Goal: Task Accomplishment & Management: Complete application form

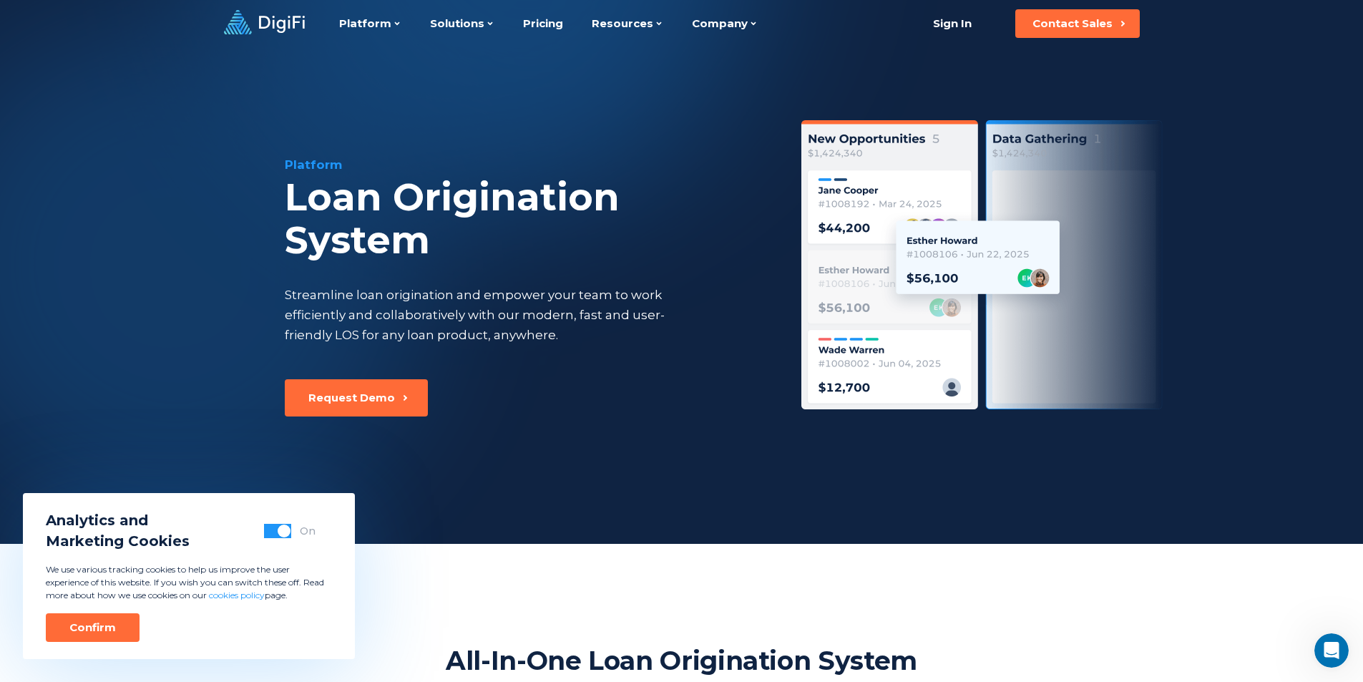
click at [79, 623] on div "Confirm" at bounding box center [92, 627] width 46 height 14
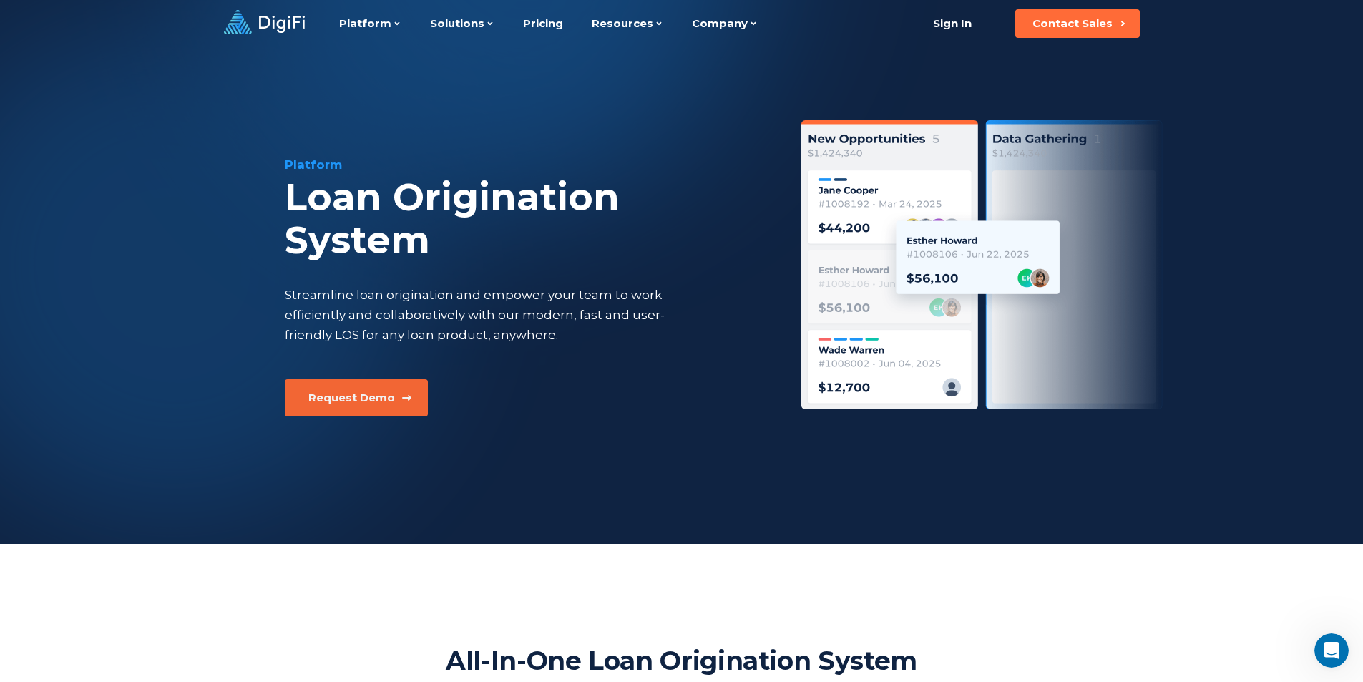
click at [355, 406] on button "Request Demo" at bounding box center [356, 397] width 143 height 37
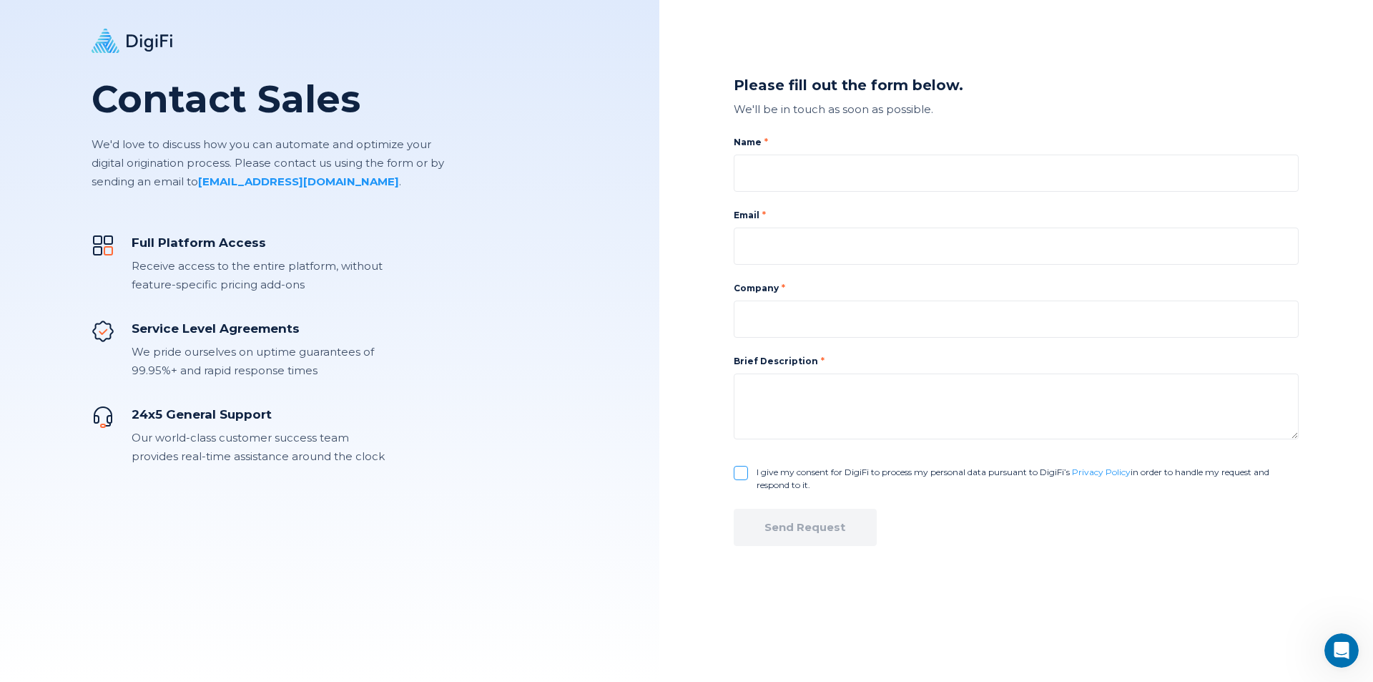
click at [187, 243] on div "Full Platform Access" at bounding box center [258, 242] width 253 height 17
click at [853, 176] on input at bounding box center [1016, 173] width 565 height 37
type input "[PERSON_NAME]"
click at [785, 241] on input at bounding box center [1016, 245] width 565 height 37
type input "[EMAIL_ADDRESS][DOMAIN_NAME]"
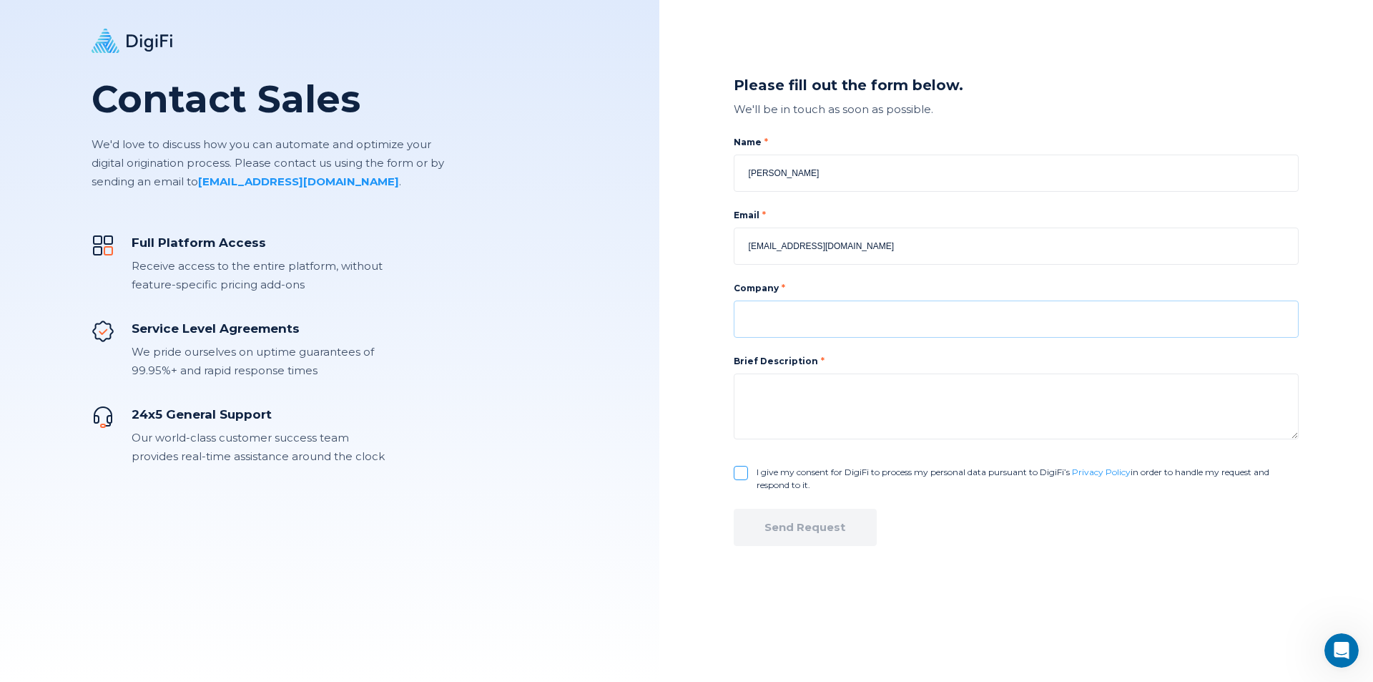
click at [817, 315] on input at bounding box center [1016, 318] width 565 height 37
type input "capital support services"
click at [830, 398] on textarea at bounding box center [1016, 406] width 565 height 66
paste textarea "I am the owner of Capital Support Services in [GEOGRAPHIC_DATA]. We provide adm…"
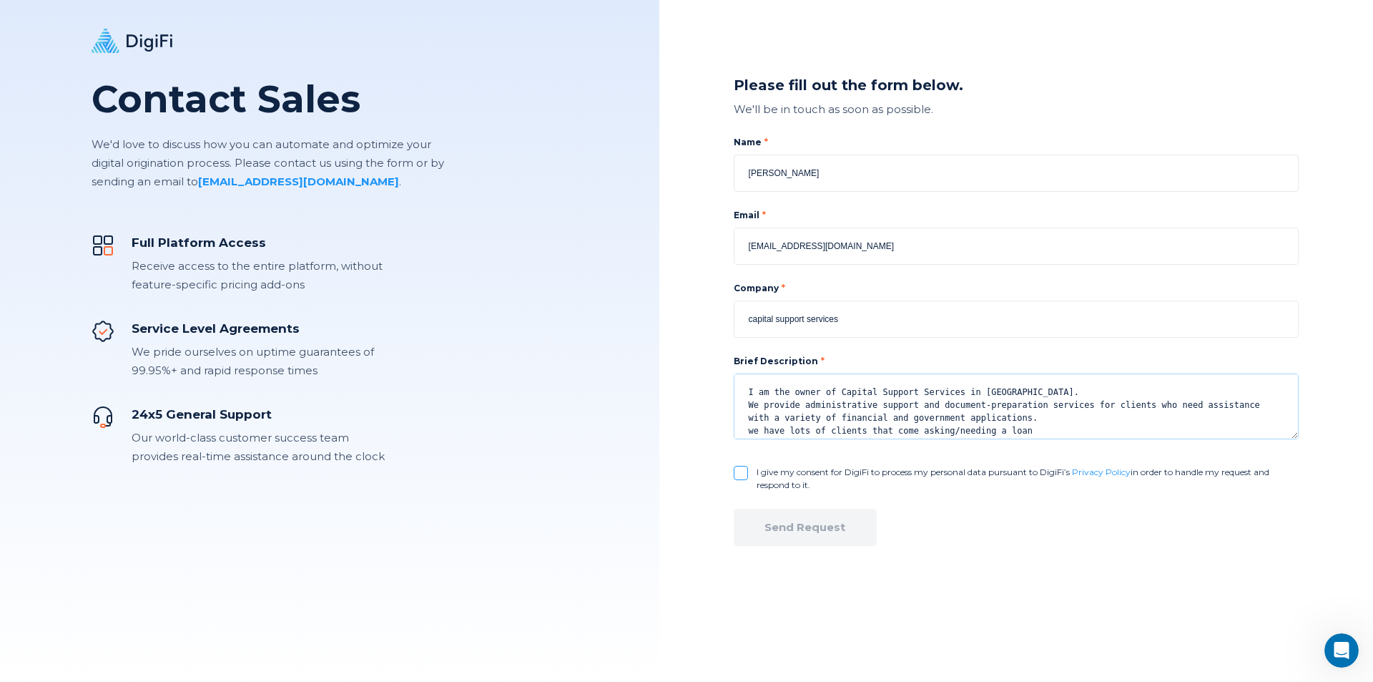
type textarea "I am the owner of Capital Support Services in [GEOGRAPHIC_DATA]. We provide adm…"
click at [752, 478] on div "I give my consent for DigiFi to process my personal data pursuant to DigiFi’s P…" at bounding box center [1016, 479] width 565 height 26
click at [742, 469] on input "I give my consent for DigiFi to process my personal data pursuant to DigiFi’s P…" at bounding box center [741, 473] width 14 height 14
checkbox input "true"
drag, startPoint x: 1006, startPoint y: 435, endPoint x: 715, endPoint y: 361, distance: 301.0
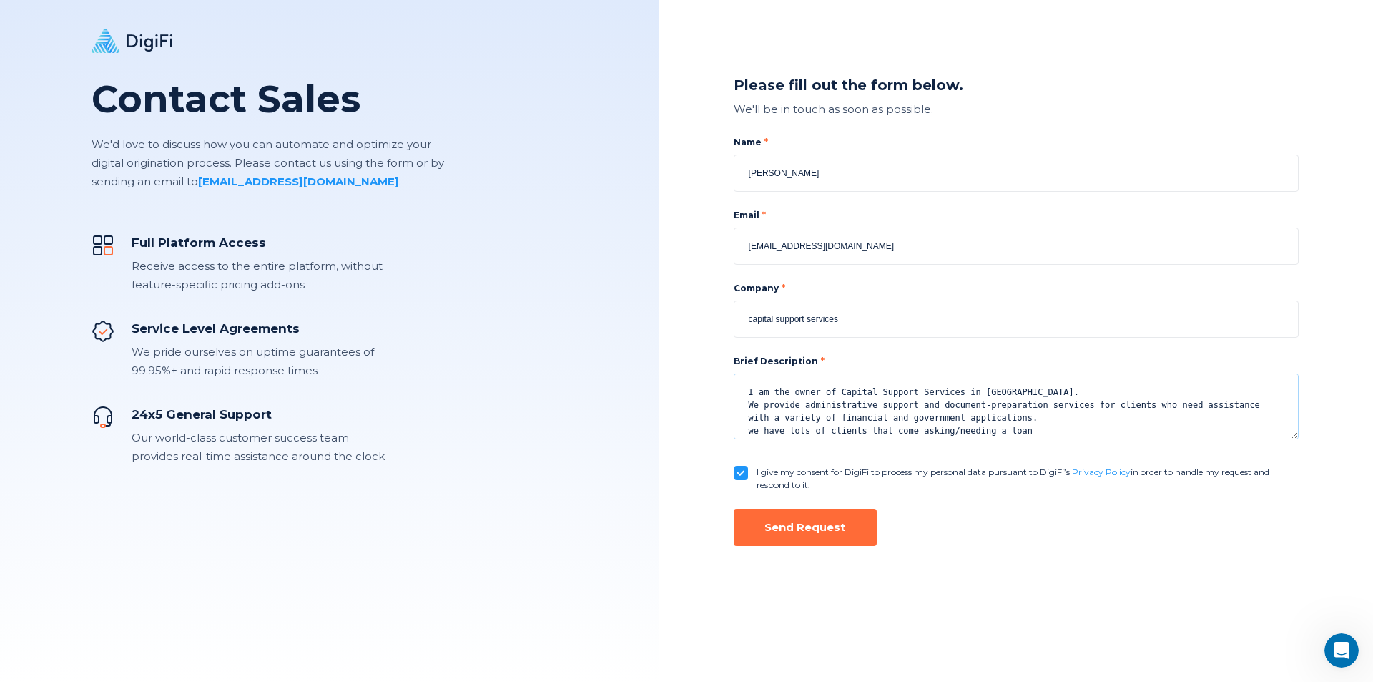
click at [715, 361] on div "Please fill out the form below. We'll be in touch as soon as possible. Name [PE…" at bounding box center [1016, 341] width 714 height 682
click at [817, 526] on div "Send Request" at bounding box center [805, 527] width 81 height 14
checkbox input "false"
